Goal: Task Accomplishment & Management: Complete application form

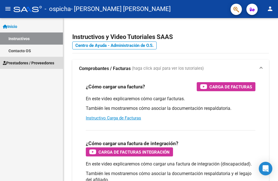
click at [47, 62] on span "Prestadores / Proveedores" at bounding box center [28, 63] width 51 height 6
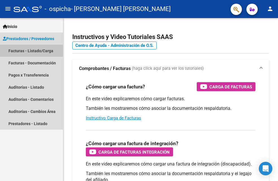
click at [40, 49] on link "Facturas - Listado/Carga" at bounding box center [31, 51] width 63 height 12
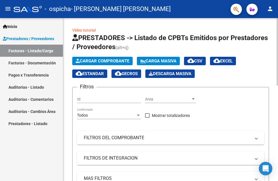
click at [111, 100] on input "Id" at bounding box center [109, 99] width 64 height 5
click at [117, 60] on span "Cargar Comprobante" at bounding box center [103, 60] width 54 height 5
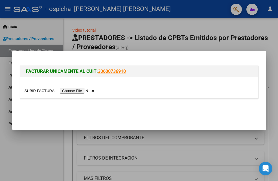
click at [80, 92] on input "file" at bounding box center [60, 91] width 71 height 6
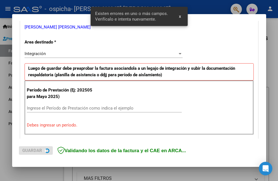
scroll to position [127, 0]
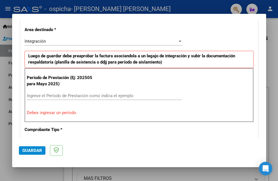
click at [162, 40] on div "Integración" at bounding box center [101, 41] width 153 height 5
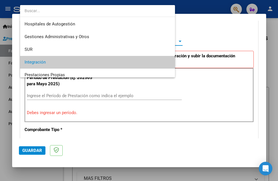
scroll to position [21, 0]
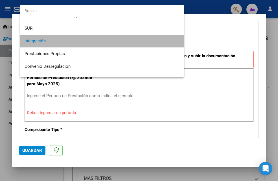
click at [136, 44] on span "Integración" at bounding box center [102, 41] width 155 height 13
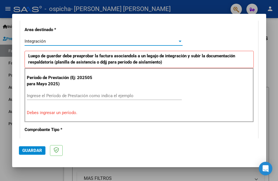
click at [116, 96] on input "Ingrese el Período de Prestación como indica el ejemplo" at bounding box center [104, 95] width 155 height 5
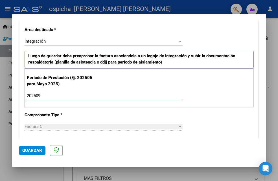
type input "202509"
click at [77, 125] on div "Factura C" at bounding box center [101, 126] width 153 height 5
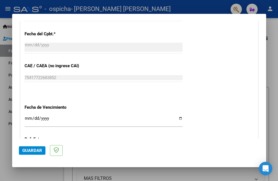
scroll to position [329, 0]
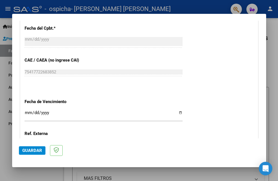
click at [140, 114] on input "Ingresar la fecha" at bounding box center [104, 114] width 158 height 9
click at [177, 113] on input "Ingresar la fecha" at bounding box center [104, 114] width 158 height 9
click at [162, 109] on div "Ingresar la fecha" at bounding box center [104, 115] width 158 height 12
click at [176, 113] on input "Ingresar la fecha" at bounding box center [104, 114] width 158 height 9
type input "[DATE]"
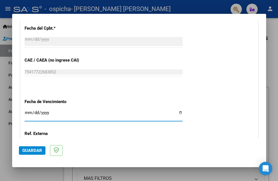
click at [36, 151] on span "Guardar" at bounding box center [32, 150] width 20 height 5
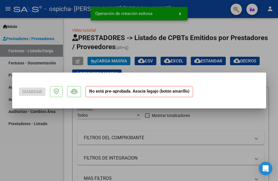
scroll to position [0, 0]
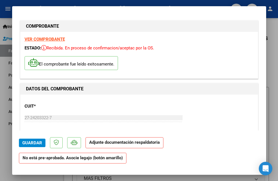
click at [132, 143] on strong "Adjunte documentación respaldatoria" at bounding box center [124, 142] width 71 height 5
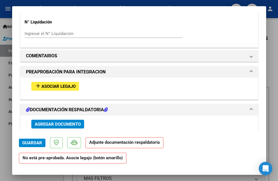
scroll to position [464, 0]
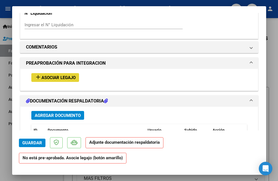
click at [56, 76] on span "Asociar Legajo" at bounding box center [59, 77] width 34 height 5
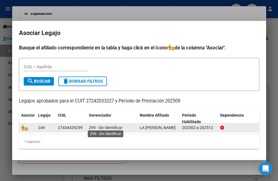
click at [98, 128] on span "Z99 - Sin Identificar" at bounding box center [106, 127] width 34 height 5
click at [69, 127] on div "27434429299" at bounding box center [70, 128] width 25 height 6
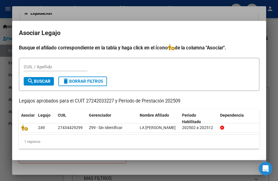
scroll to position [1, 0]
drag, startPoint x: 266, startPoint y: 107, endPoint x: 262, endPoint y: 132, distance: 25.2
click at [262, 132] on mat-dialog-content "Busque el afiliado correspondiente en la tabla y haga click en el ícono de la c…" at bounding box center [139, 98] width 254 height 109
click at [38, 79] on span "search Buscar" at bounding box center [38, 81] width 23 height 5
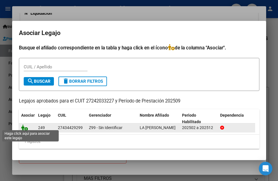
click at [23, 125] on icon at bounding box center [24, 128] width 7 height 6
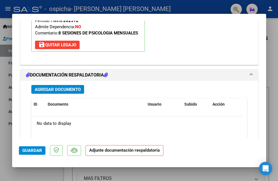
scroll to position [595, 0]
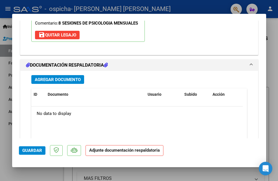
click at [63, 78] on span "Agregar Documento" at bounding box center [58, 79] width 46 height 5
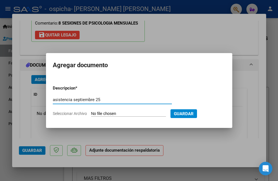
type input "asistencia septiembre 25"
click at [159, 114] on input "Seleccionar Archivo" at bounding box center [128, 113] width 75 height 5
type input "C:\fakepath\asistenciasept25.pdf"
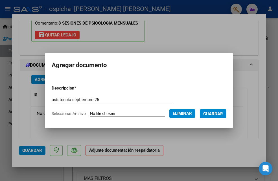
click at [217, 115] on span "Guardar" at bounding box center [213, 113] width 20 height 5
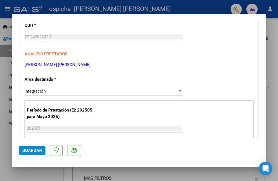
scroll to position [18, 0]
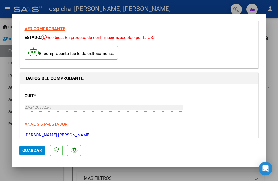
click at [40, 28] on strong "VER COMPROBANTE" at bounding box center [45, 28] width 40 height 5
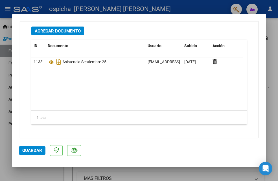
scroll to position [648, 0]
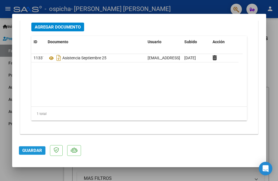
click at [41, 150] on span "Guardar" at bounding box center [32, 150] width 20 height 5
click at [275, 138] on div at bounding box center [139, 90] width 278 height 181
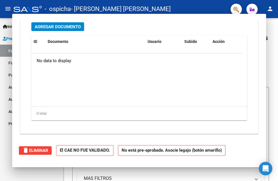
scroll to position [0, 0]
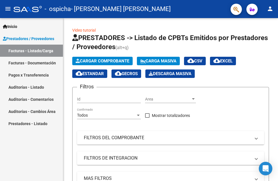
click at [45, 51] on link "Facturas - Listado/Carga" at bounding box center [31, 51] width 63 height 12
click at [38, 50] on link "Facturas - Listado/Carga" at bounding box center [31, 51] width 63 height 12
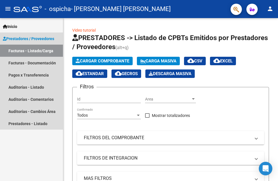
click at [38, 50] on link "Facturas - Listado/Carga" at bounding box center [31, 51] width 63 height 12
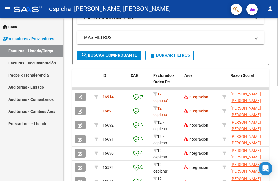
scroll to position [140, 0]
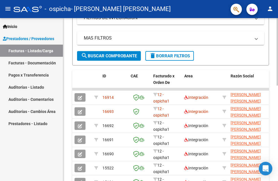
click at [278, 106] on html "menu - ospicha - [PERSON_NAME] [PERSON_NAME] person Inicio Instructivos Contact…" at bounding box center [139, 90] width 278 height 181
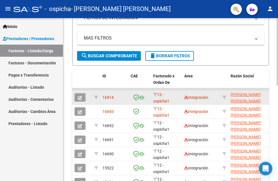
click at [81, 97] on icon "button" at bounding box center [80, 98] width 4 height 4
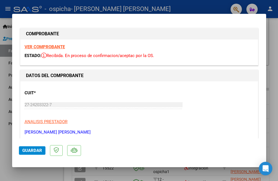
click at [54, 48] on strong "VER COMPROBANTE" at bounding box center [45, 46] width 40 height 5
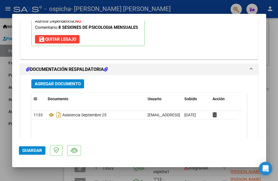
click at [275, 126] on div at bounding box center [139, 90] width 278 height 181
type input "$ 0,00"
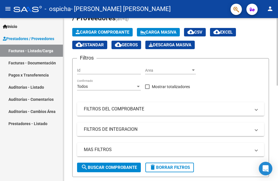
scroll to position [6, 0]
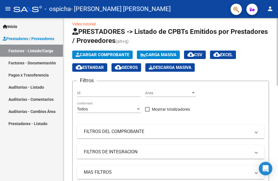
click at [278, 68] on div at bounding box center [277, 55] width 1 height 68
click at [46, 64] on link "Facturas - Documentación" at bounding box center [31, 63] width 63 height 12
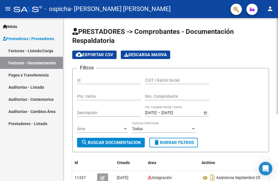
click at [275, 66] on div "PRESTADORES -> Comprobantes - Documentación Respaldatoria cloud_download Export…" at bounding box center [171, 154] width 216 height 272
